Goal: Task Accomplishment & Management: Manage account settings

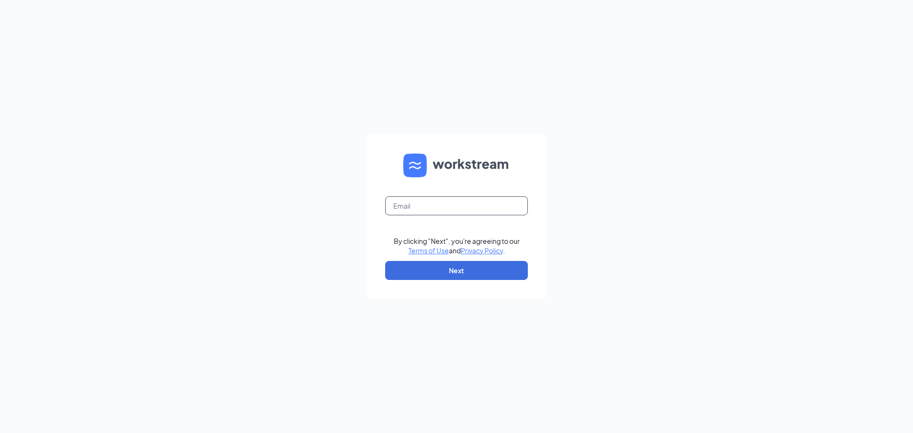
click at [485, 210] on input "text" at bounding box center [456, 205] width 143 height 19
type input "gutierrezabigail9876@gmail.com"
click at [479, 271] on button "Next" at bounding box center [456, 270] width 143 height 19
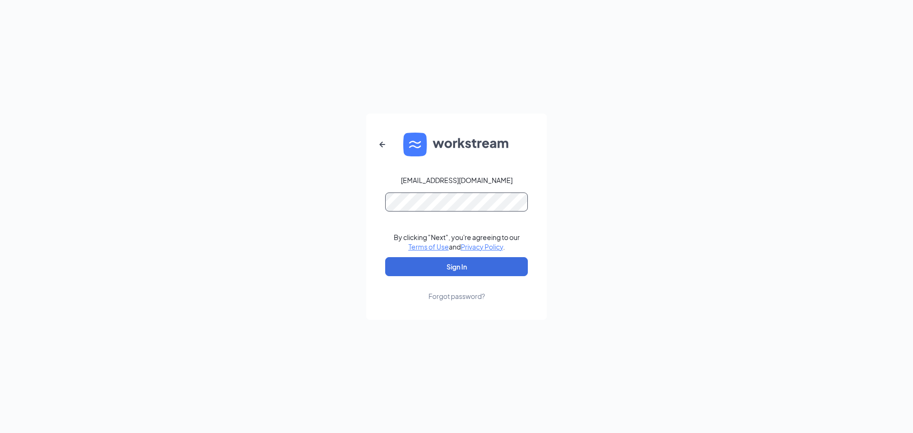
click at [385, 257] on button "Sign In" at bounding box center [456, 266] width 143 height 19
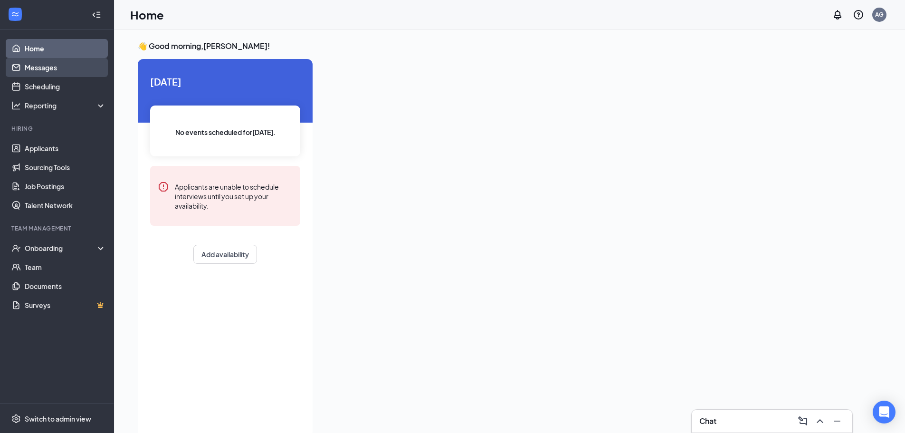
click at [61, 72] on link "Messages" at bounding box center [65, 67] width 81 height 19
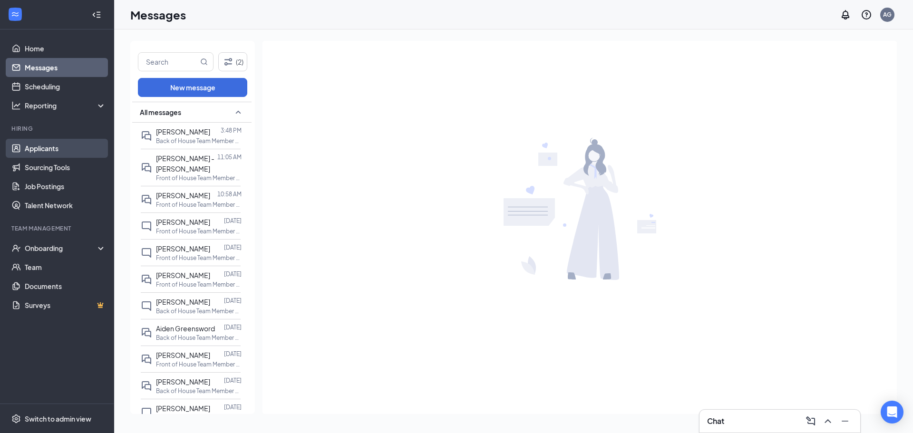
click at [86, 141] on link "Applicants" at bounding box center [65, 148] width 81 height 19
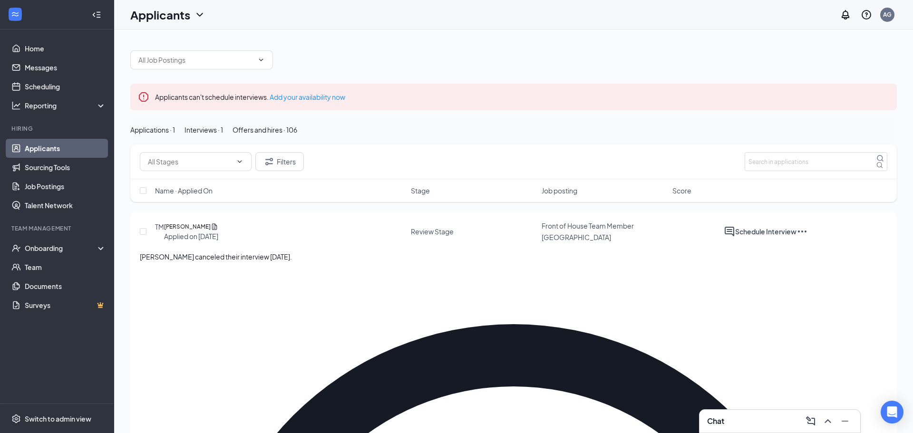
click at [297, 135] on div "Offers and hires · 106" at bounding box center [264, 130] width 65 height 10
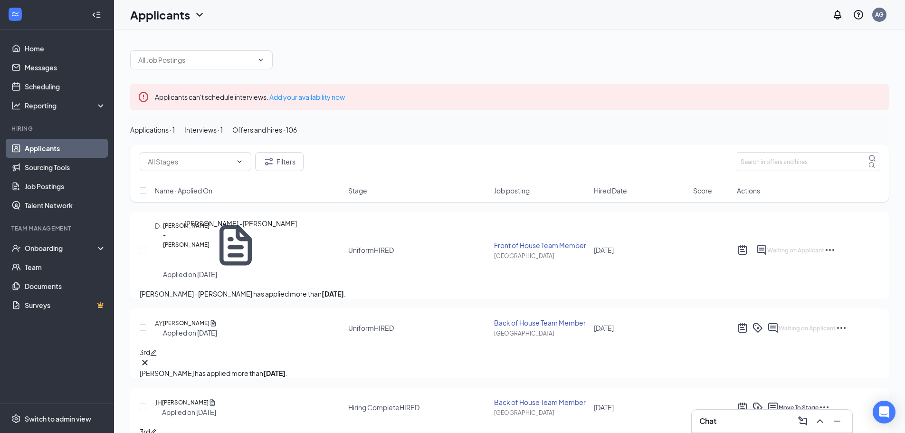
click at [212, 249] on h5 "[PERSON_NAME] -[PERSON_NAME]" at bounding box center [187, 245] width 48 height 48
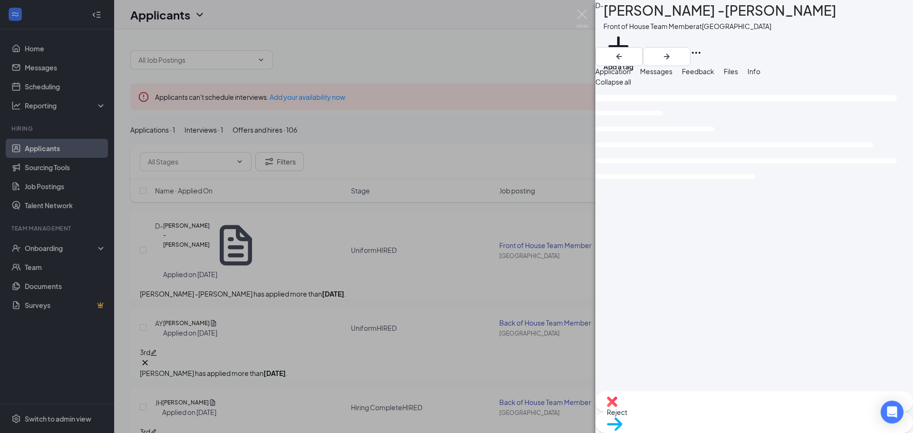
click at [714, 77] on button "Feedback" at bounding box center [698, 71] width 32 height 10
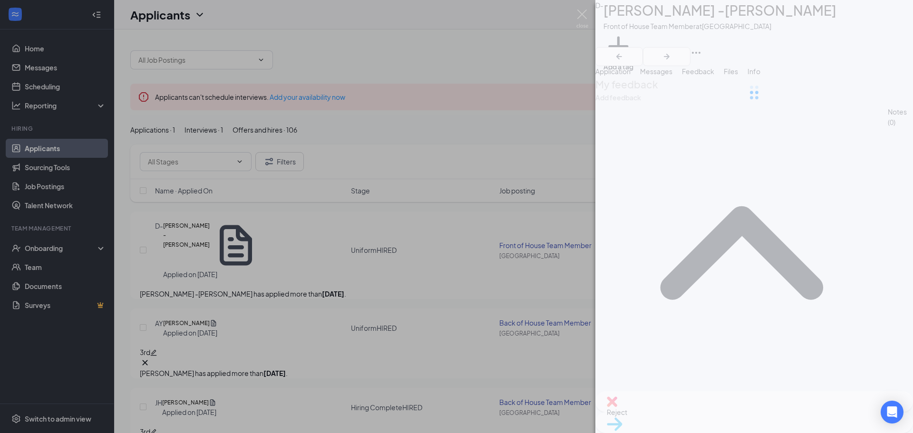
click at [630, 76] on span "Application" at bounding box center [612, 71] width 35 height 9
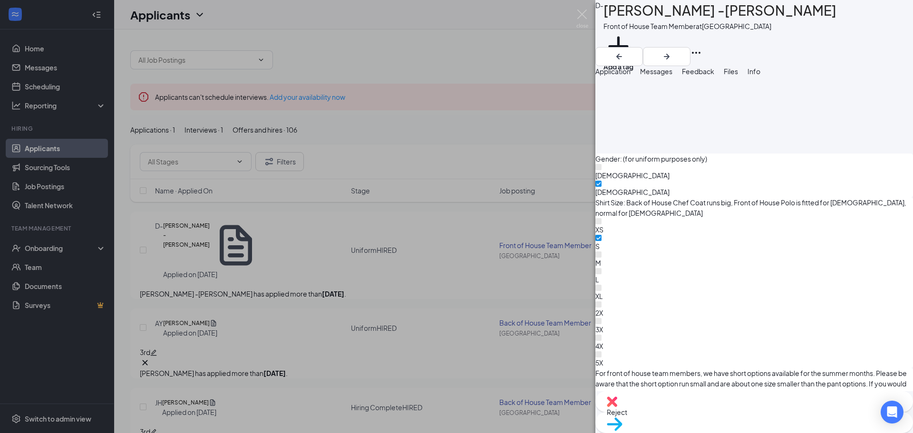
scroll to position [1632, 0]
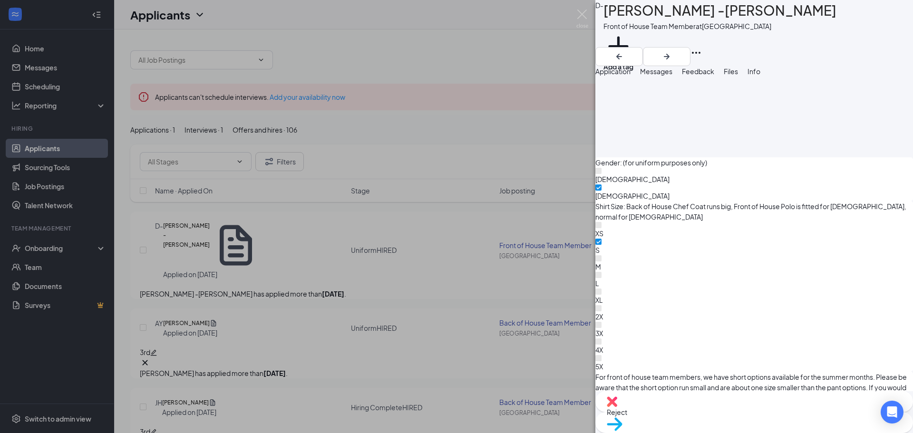
drag, startPoint x: 131, startPoint y: 142, endPoint x: 194, endPoint y: 316, distance: 184.8
click at [133, 141] on div "D- [PERSON_NAME] -[PERSON_NAME] Front of House Team Member at [GEOGRAPHIC_DATA]…" at bounding box center [456, 216] width 913 height 433
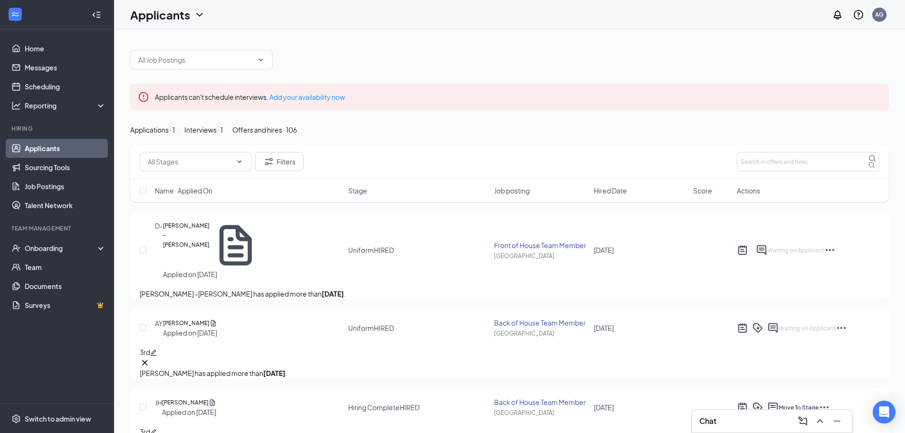
click at [196, 318] on h5 "[PERSON_NAME]" at bounding box center [186, 323] width 47 height 10
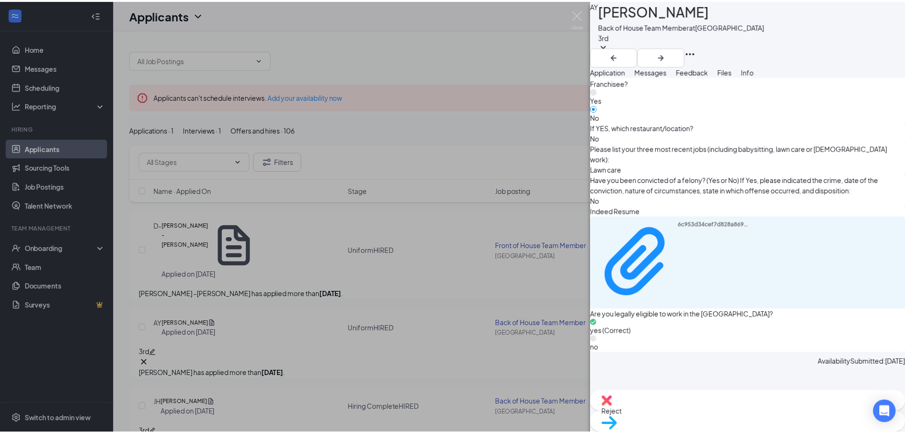
scroll to position [588, 0]
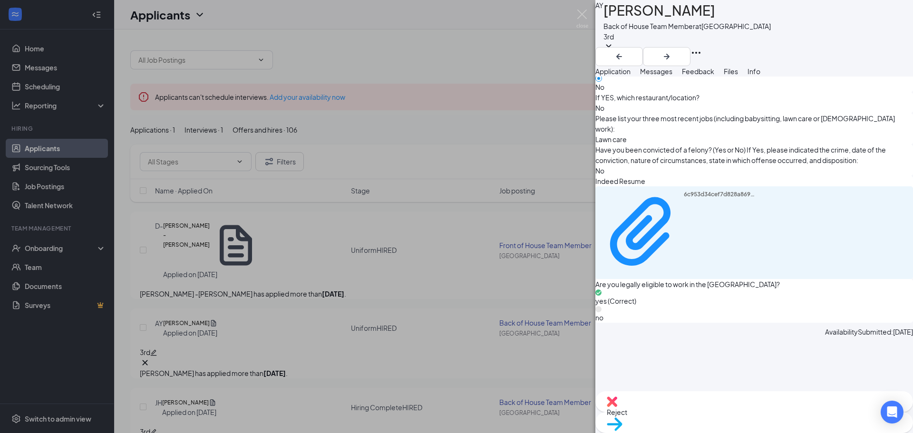
drag, startPoint x: 246, startPoint y: 310, endPoint x: 287, endPoint y: 4, distance: 309.3
click at [246, 309] on div "AY [PERSON_NAME] Back of House Team Member at [GEOGRAPHIC_DATA] 3rd Application…" at bounding box center [456, 216] width 913 height 433
